Goal: Task Accomplishment & Management: Use online tool/utility

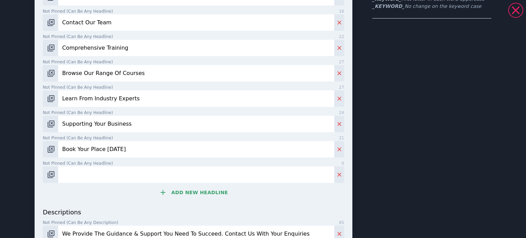
click at [101, 164] on label "Not pinned (Can be any headline) 0" at bounding box center [193, 163] width 301 height 6
click at [101, 166] on input "Not pinned (Can be any headline) 0" at bounding box center [196, 174] width 276 height 16
paste input "Enhance Your Expertise"
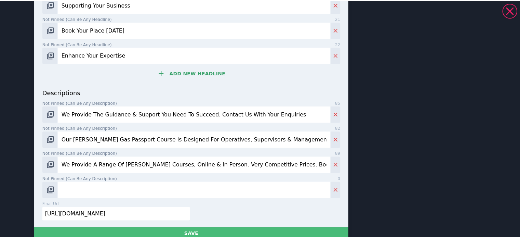
scroll to position [297, 0]
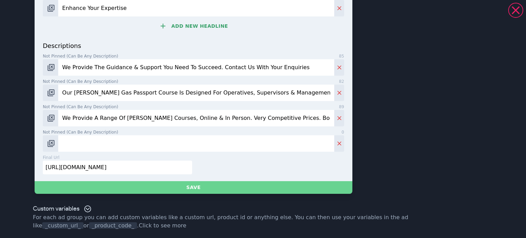
type input "Enhance Your Expertise"
click at [149, 184] on button "Save" at bounding box center [194, 187] width 318 height 13
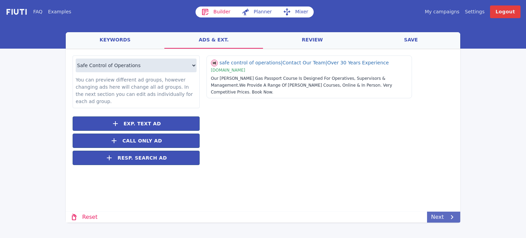
click at [456, 214] on link "Next" at bounding box center [443, 216] width 33 height 11
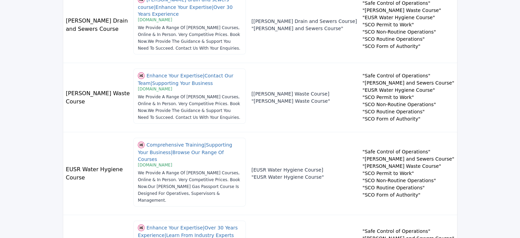
scroll to position [381, 0]
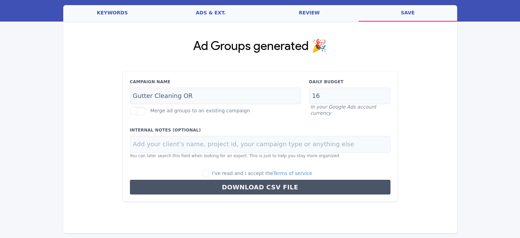
click at [186, 85] on div "Campaign Name Gutter Cleaning OR" at bounding box center [215, 92] width 179 height 26
click at [183, 90] on input "Gutter Cleaning OR" at bounding box center [215, 96] width 171 height 17
paste input "Search > [PERSON_NAME] Courses"
type input "Search > [PERSON_NAME] Courses"
click at [351, 93] on input "16" at bounding box center [349, 96] width 81 height 17
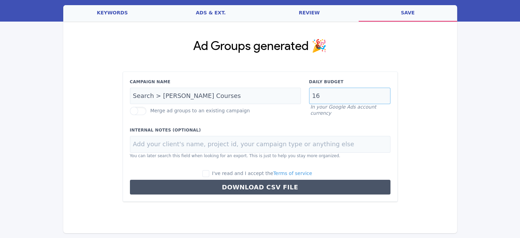
paste input "34.25"
type input "34.25"
click at [209, 173] on input "I've read and I accept the Terms of service" at bounding box center [206, 173] width 7 height 7
checkbox input "true"
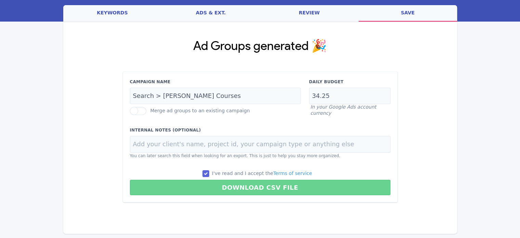
click at [219, 187] on button "Download CSV File" at bounding box center [260, 187] width 261 height 15
